Goal: Find specific page/section: Find specific page/section

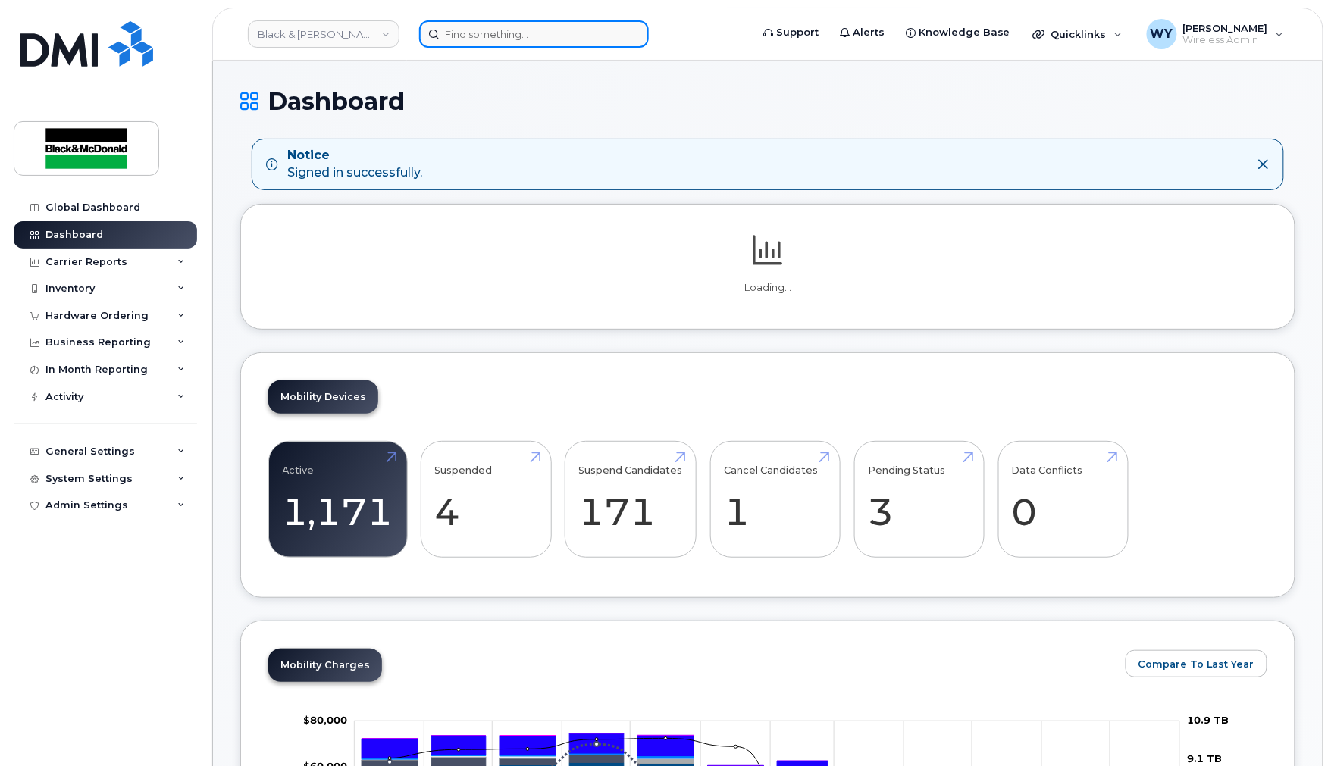
click at [558, 33] on input at bounding box center [534, 33] width 230 height 27
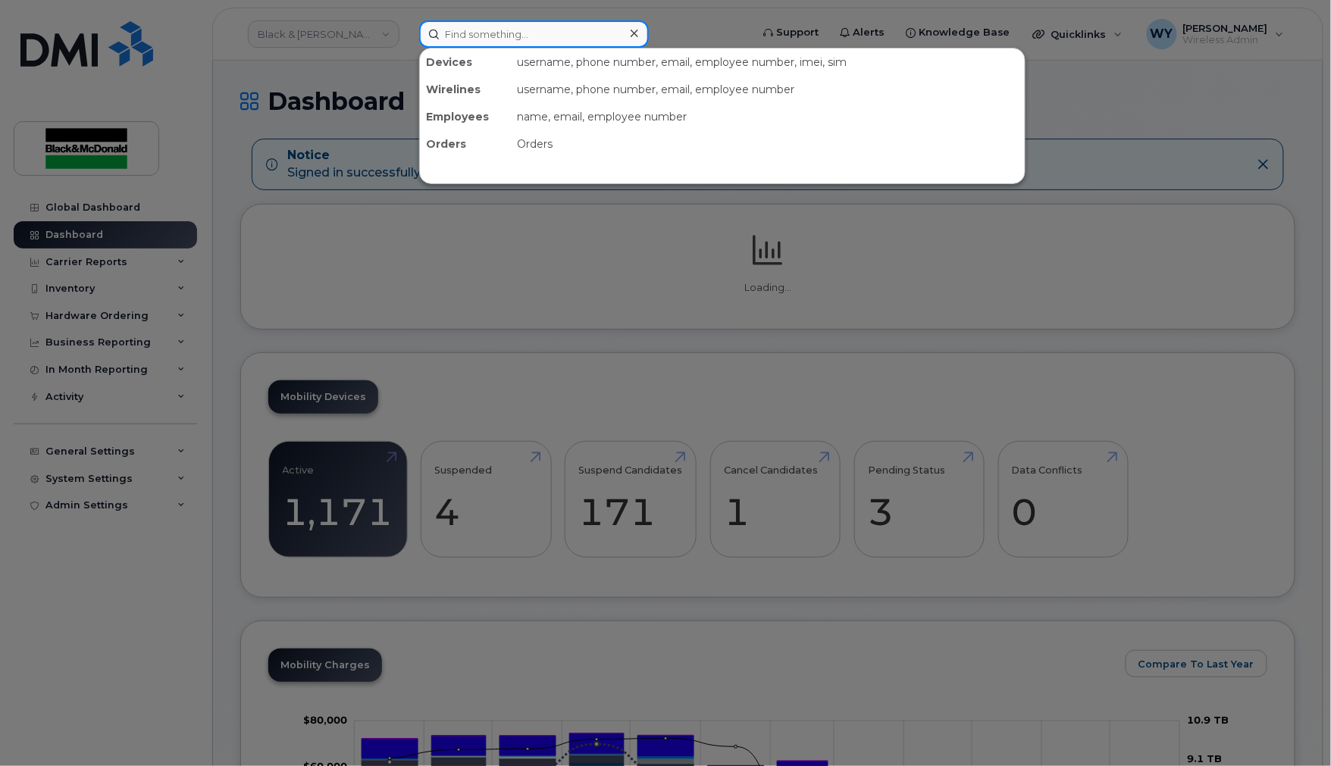
paste input "Rodier"
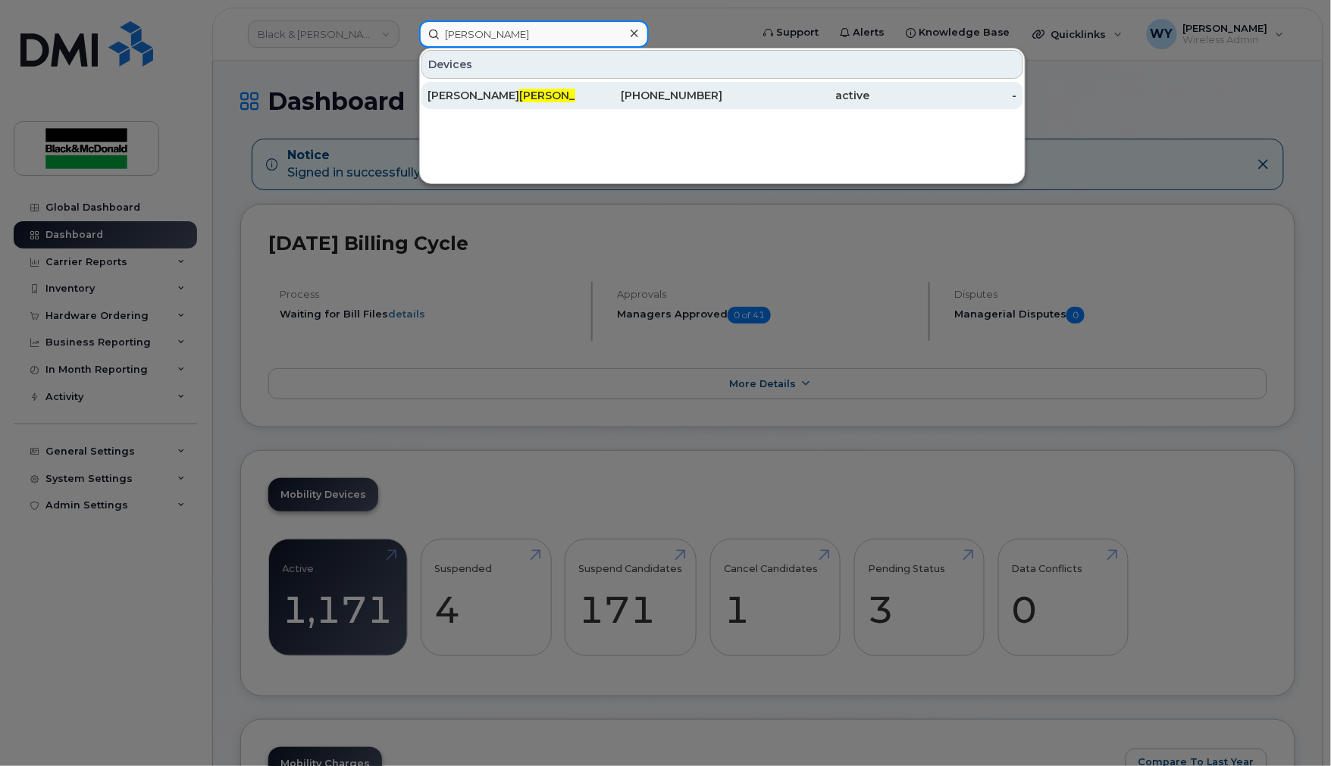
type input "Rodier"
click at [723, 102] on div "416-389-0540" at bounding box center [797, 95] width 148 height 27
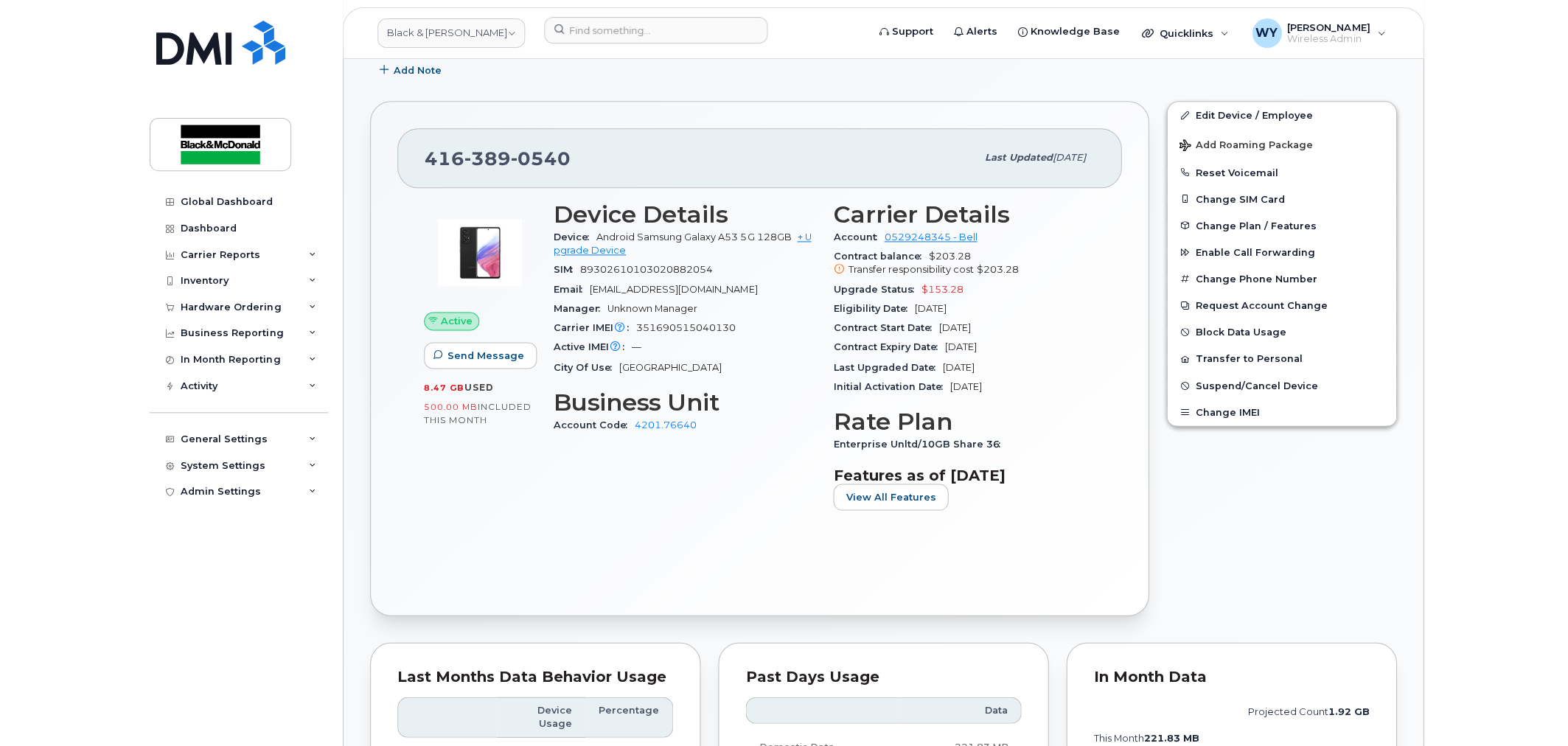
scroll to position [245, 0]
